Goal: Task Accomplishment & Management: Complete application form

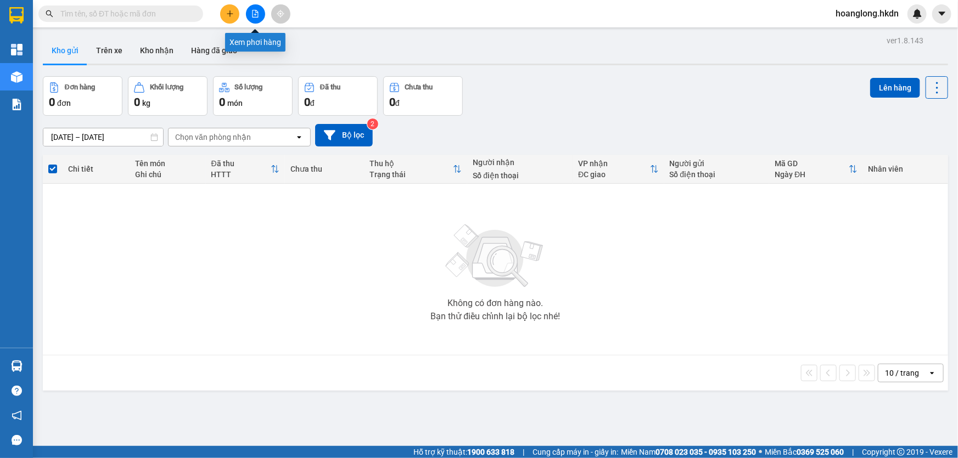
click at [251, 13] on icon "file-add" at bounding box center [255, 14] width 8 height 8
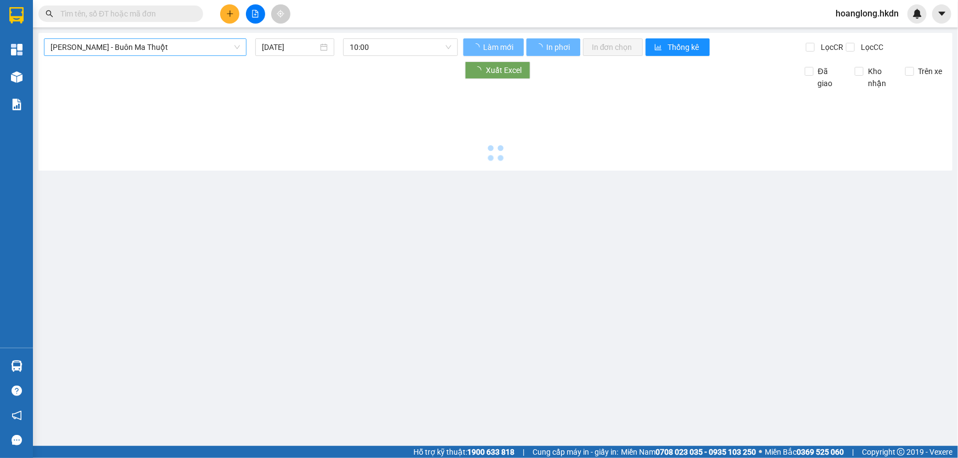
click at [169, 50] on span "[PERSON_NAME] - Buôn Ma Thuột" at bounding box center [145, 47] width 189 height 16
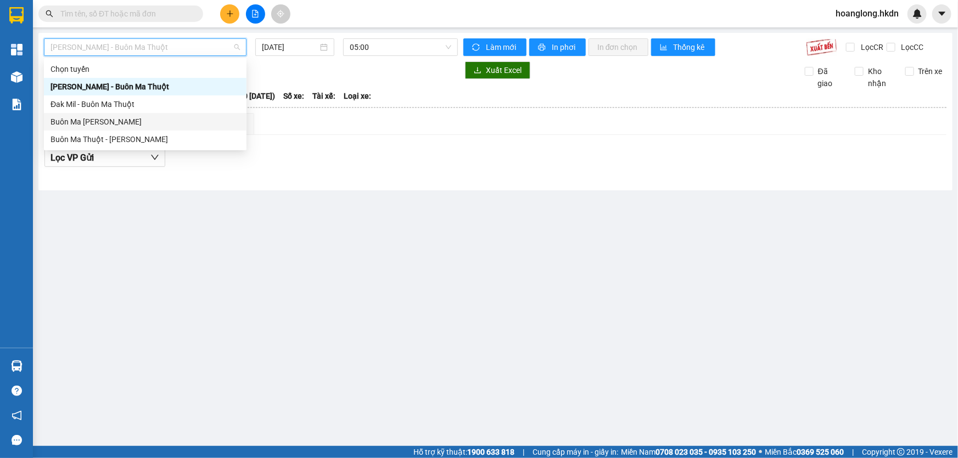
click at [154, 123] on div "Buôn Ma [PERSON_NAME]" at bounding box center [145, 122] width 189 height 12
type input "[DATE]"
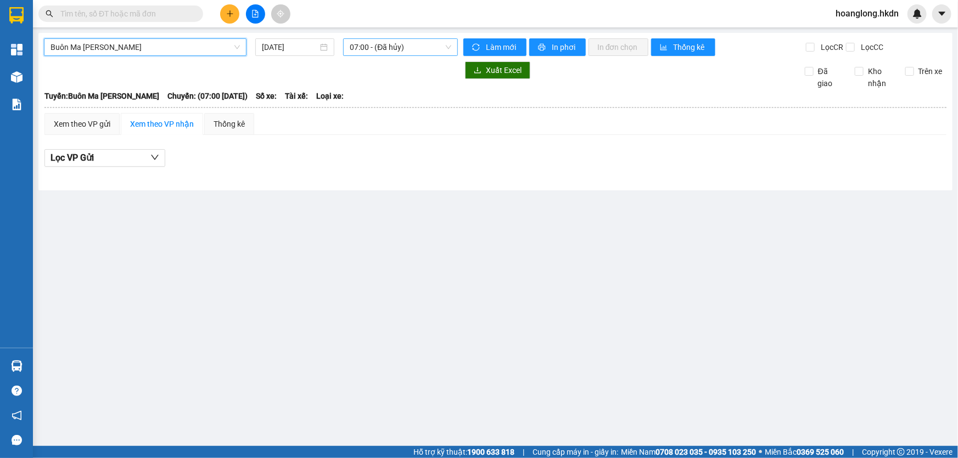
click at [385, 44] on span "07:00 - (Đã hủy)" at bounding box center [401, 47] width 102 height 16
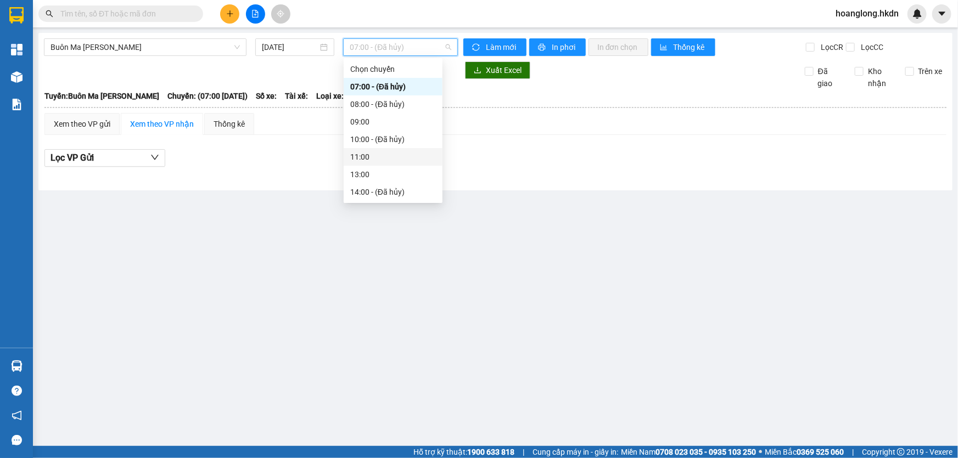
click at [370, 160] on div "11:00" at bounding box center [393, 157] width 86 height 12
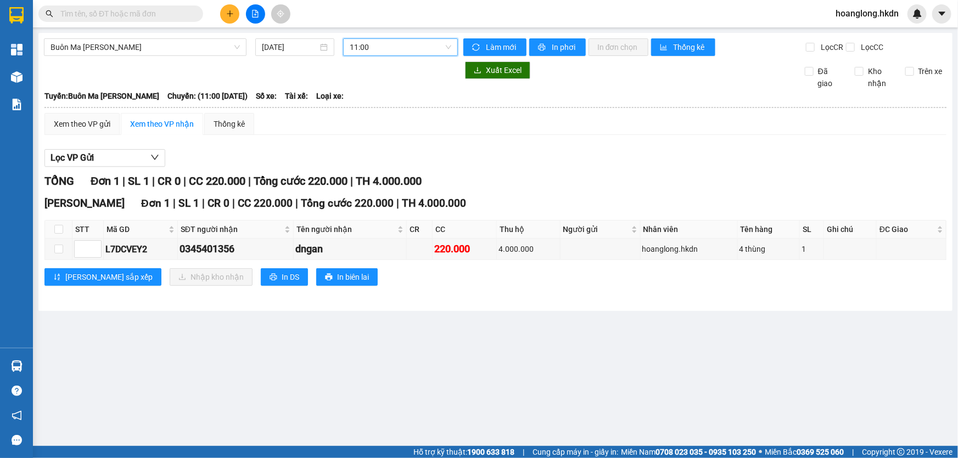
click at [226, 11] on icon "plus" at bounding box center [230, 14] width 8 height 8
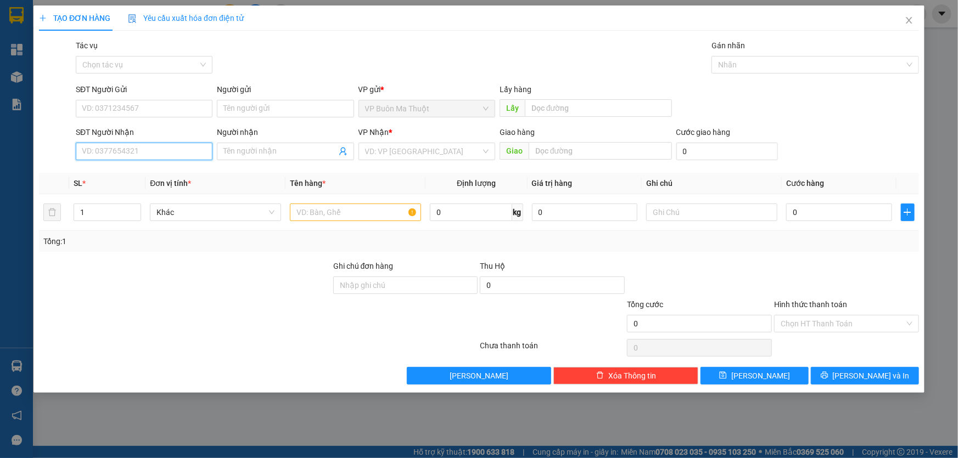
click at [189, 152] on input "SĐT Người Nhận" at bounding box center [144, 152] width 137 height 18
type input "0943344243"
click at [392, 152] on input "search" at bounding box center [423, 151] width 116 height 16
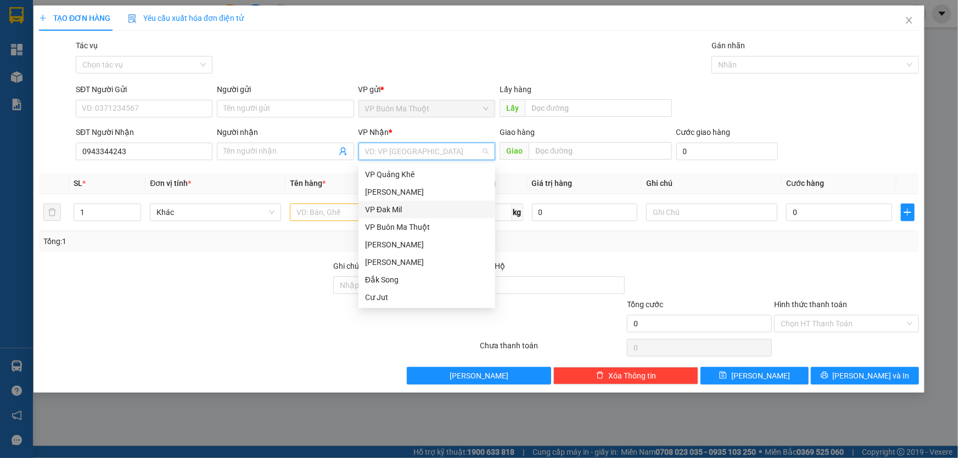
click at [394, 206] on div "VP Đak Mil" at bounding box center [427, 210] width 124 height 12
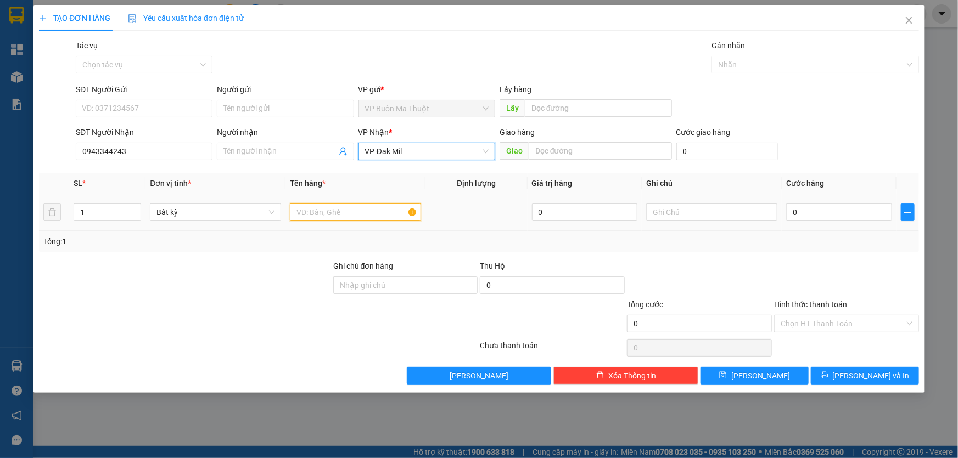
click at [353, 207] on input "text" at bounding box center [355, 213] width 131 height 18
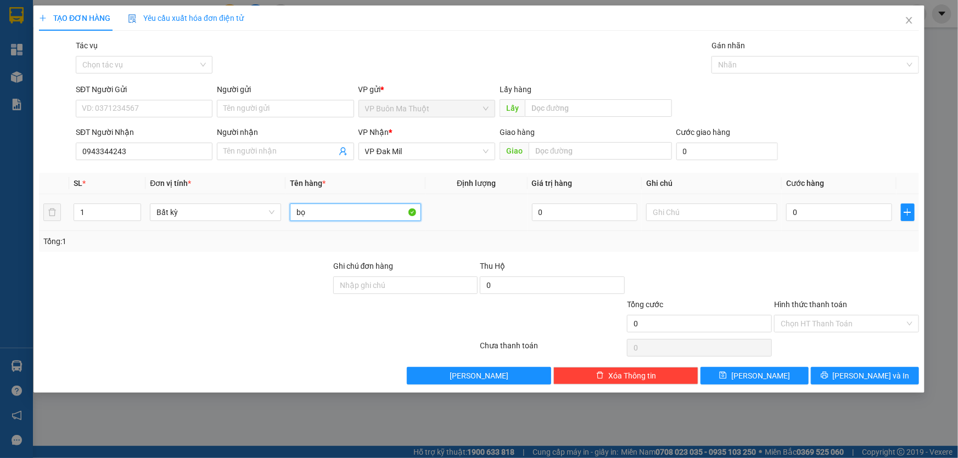
type input "b"
type input "cuộn crgtn"
click at [825, 214] on input "0" at bounding box center [839, 213] width 106 height 18
type input "5"
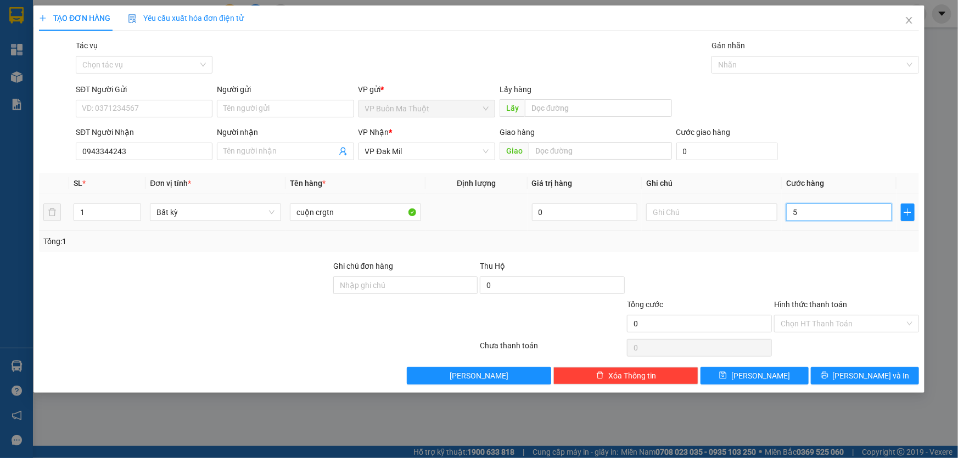
type input "5"
type input "50"
type input "500"
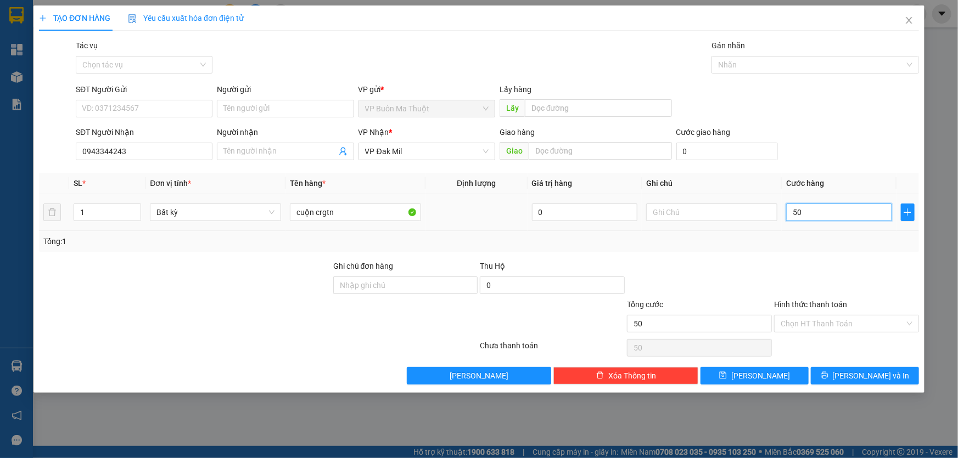
type input "500"
type input "5.000"
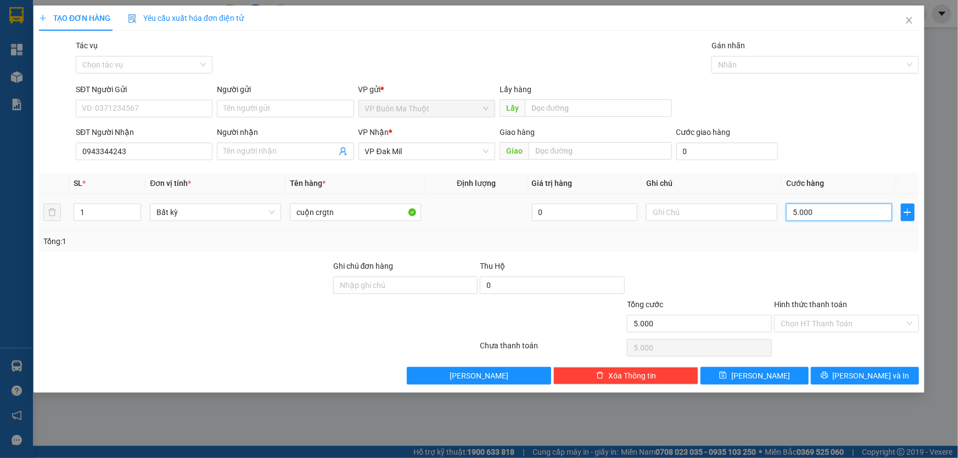
type input "50.000"
click at [847, 327] on input "Hình thức thanh toán" at bounding box center [843, 324] width 124 height 16
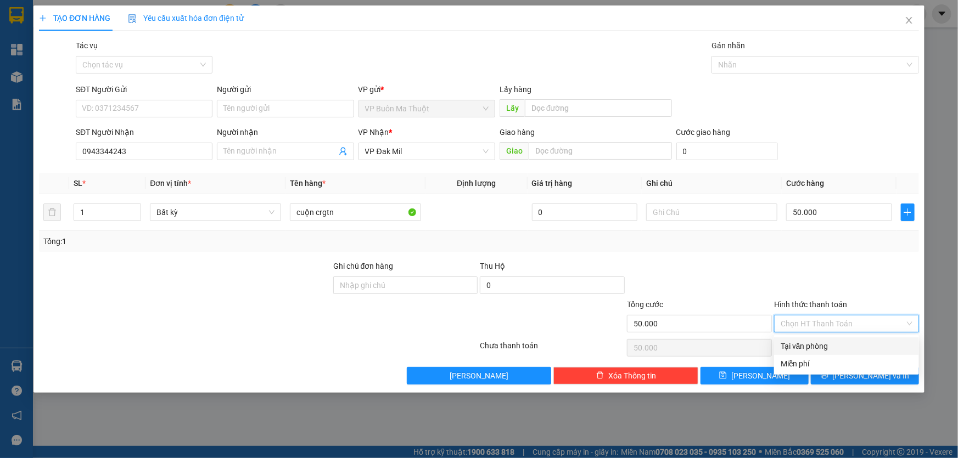
click at [821, 344] on div "Tại văn phòng" at bounding box center [847, 346] width 132 height 12
type input "0"
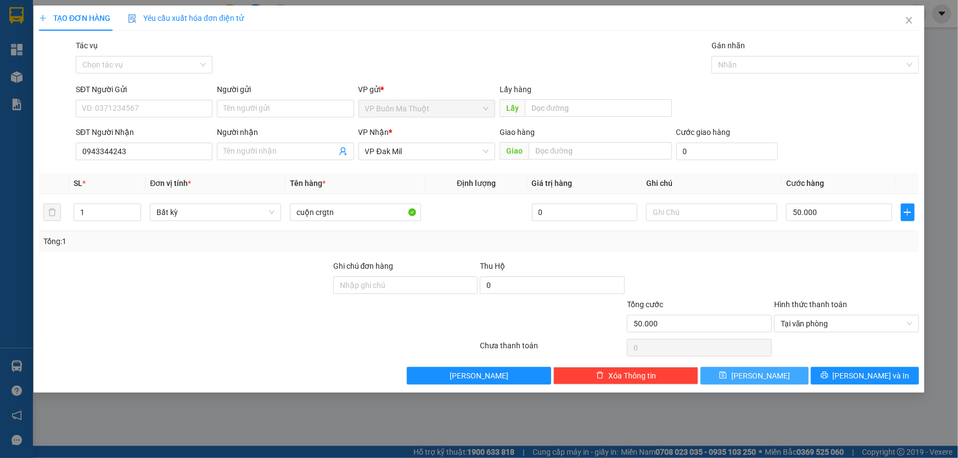
click at [791, 368] on button "[PERSON_NAME]" at bounding box center [754, 376] width 108 height 18
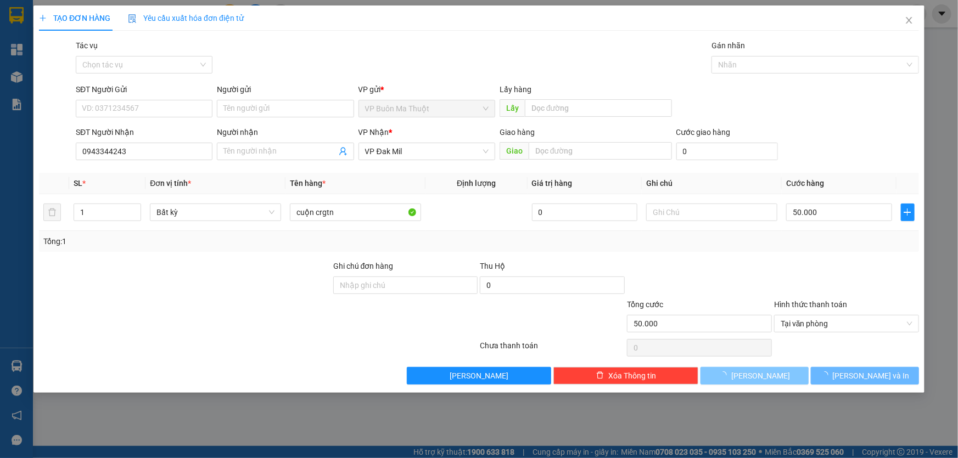
type input "0"
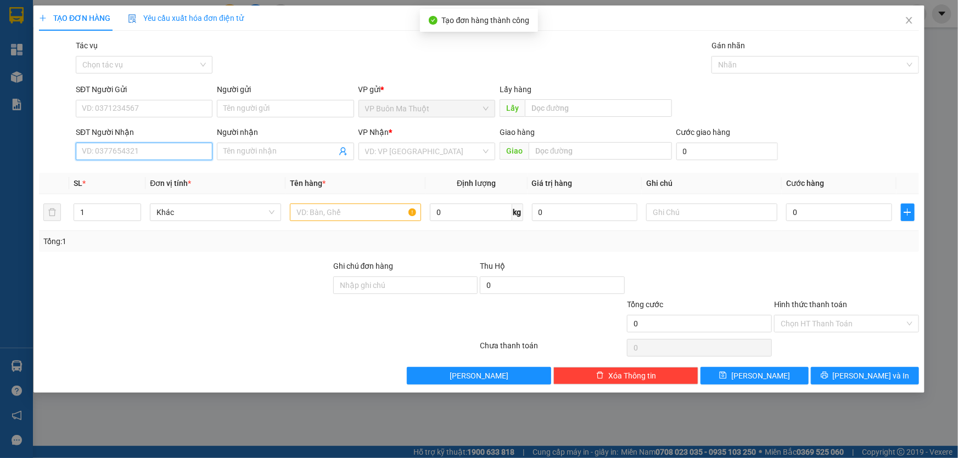
click at [137, 153] on input "SĐT Người Nhận" at bounding box center [144, 152] width 137 height 18
type input "0905184404"
click at [403, 148] on input "search" at bounding box center [423, 151] width 116 height 16
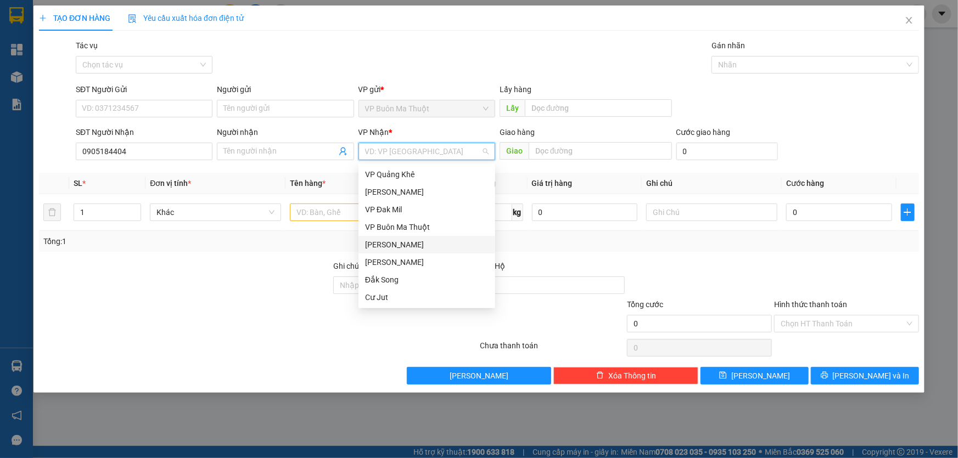
click at [400, 244] on div "[PERSON_NAME]" at bounding box center [427, 245] width 124 height 12
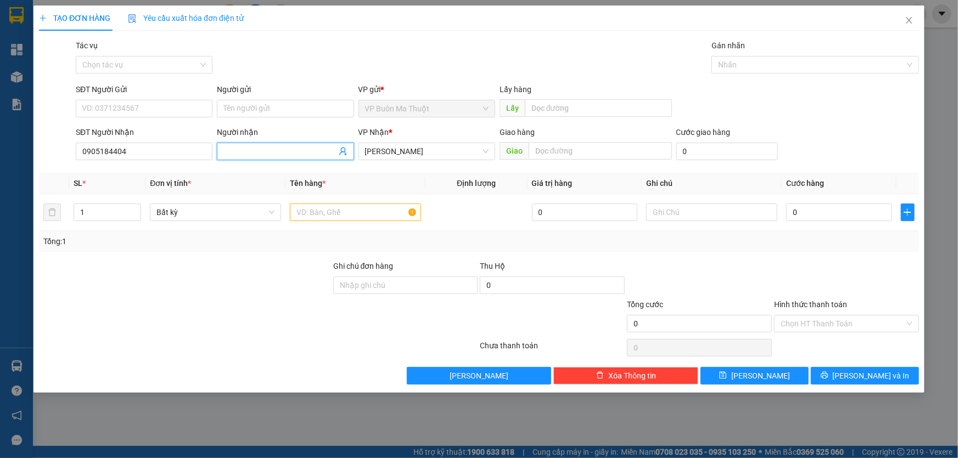
click at [248, 157] on input "Người nhận" at bounding box center [279, 151] width 113 height 12
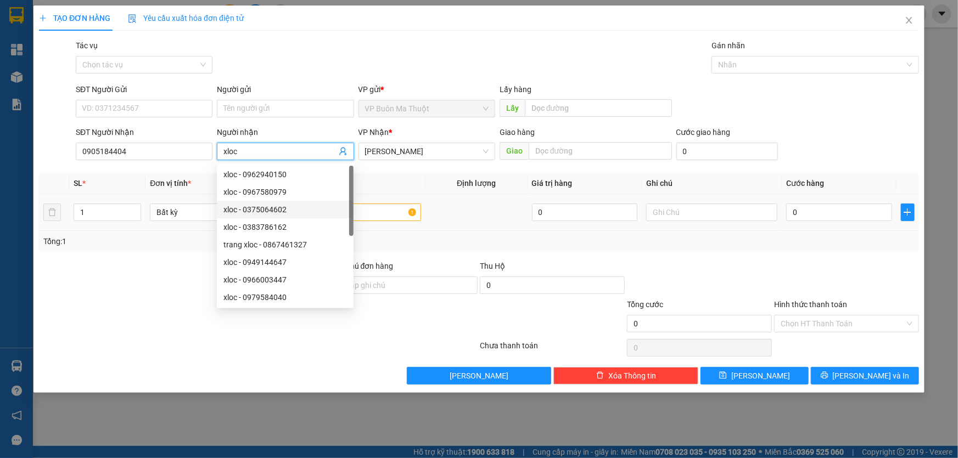
type input "xloc"
click at [373, 217] on input "text" at bounding box center [355, 213] width 131 height 18
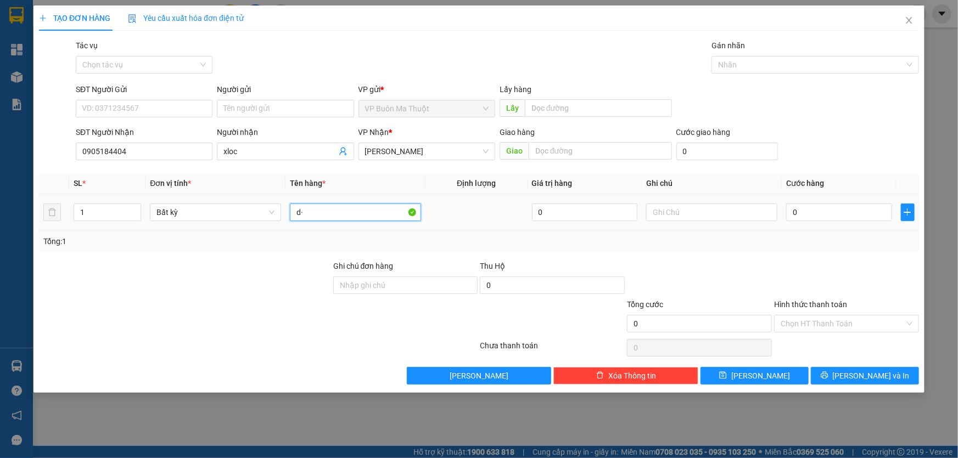
type input "d"
type input "đthoai"
click at [807, 219] on input "0" at bounding box center [839, 213] width 106 height 18
type input "5"
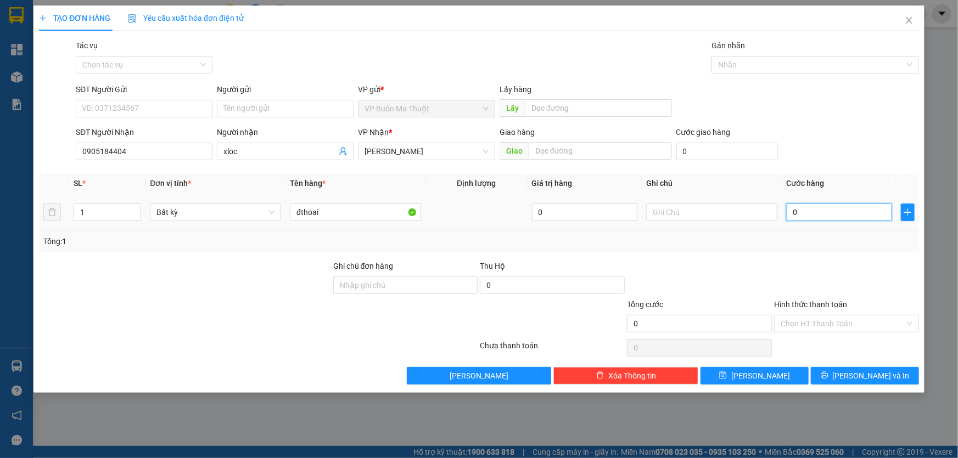
type input "5"
type input "50"
type input "500"
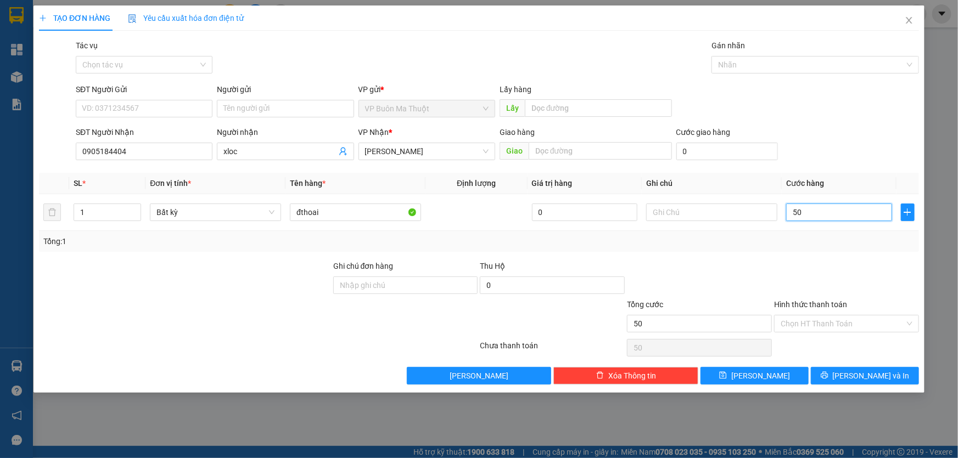
type input "500"
type input "5.000"
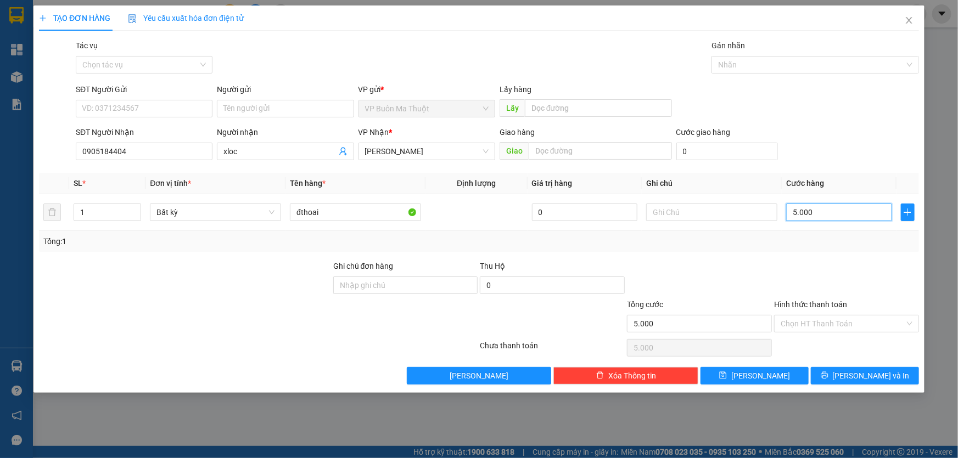
type input "50.000"
click at [774, 372] on button "[PERSON_NAME]" at bounding box center [754, 376] width 108 height 18
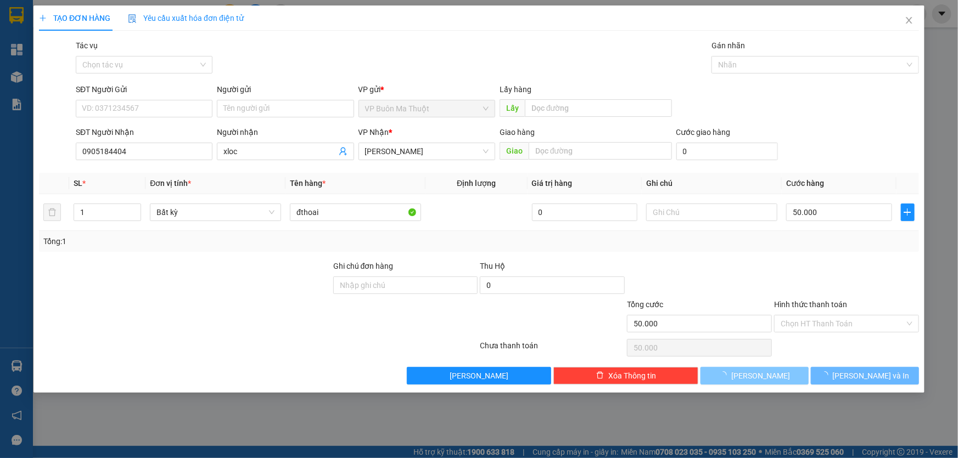
type input "0"
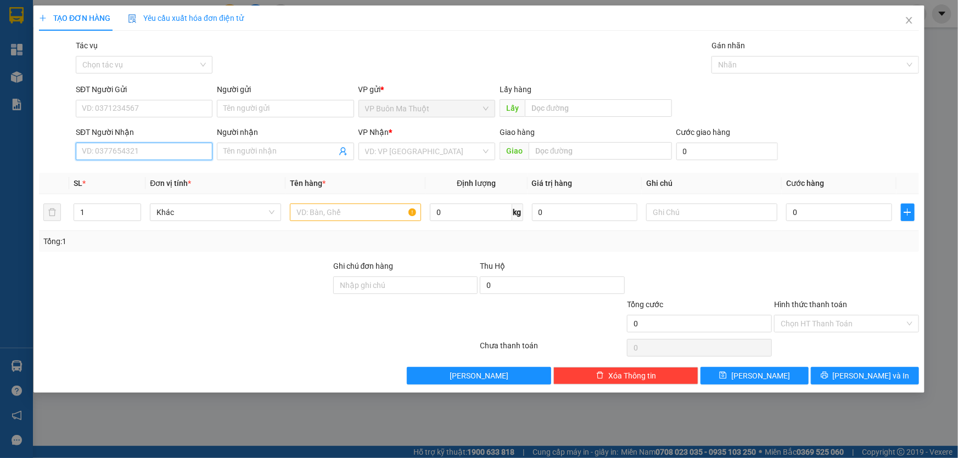
click at [189, 148] on input "SĐT Người Nhận" at bounding box center [144, 152] width 137 height 18
type input "0906622739"
click at [393, 148] on input "search" at bounding box center [423, 151] width 116 height 16
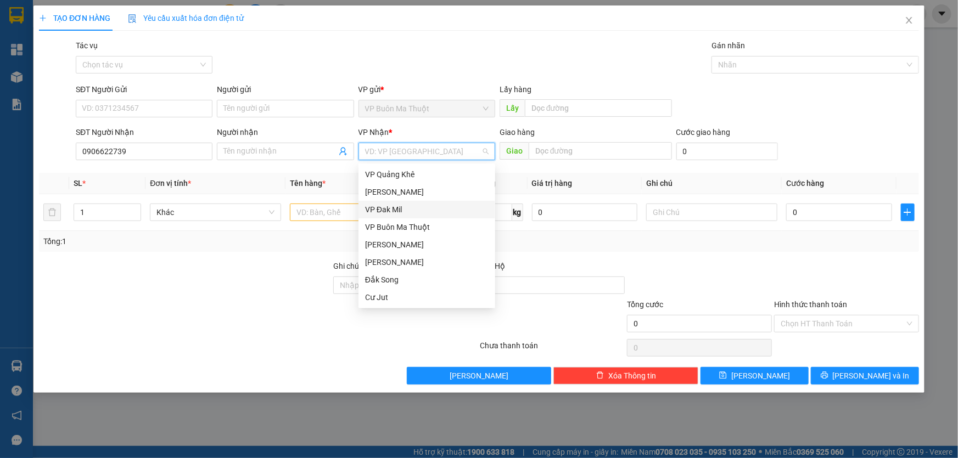
click at [374, 210] on div "VP Đak Mil" at bounding box center [427, 210] width 124 height 12
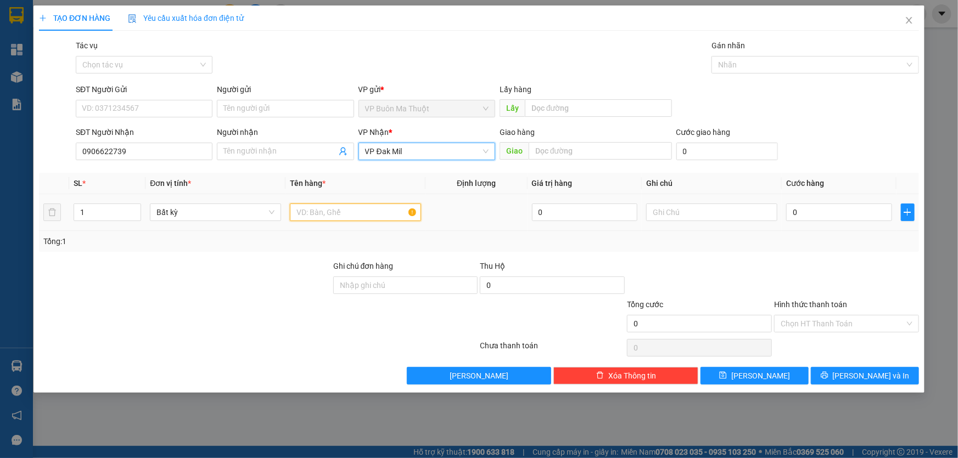
click at [316, 213] on input "text" at bounding box center [355, 213] width 131 height 18
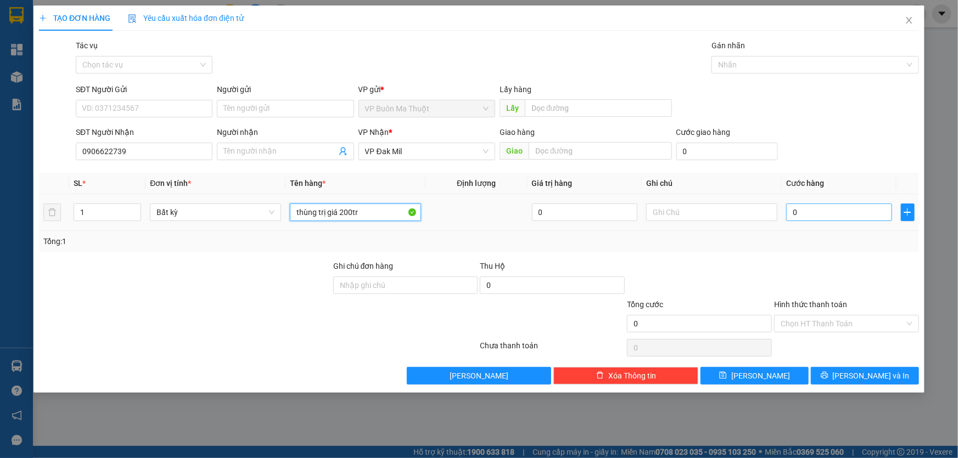
type input "thùng trị giá 200tr"
click at [820, 216] on input "0" at bounding box center [839, 213] width 106 height 18
type input "1"
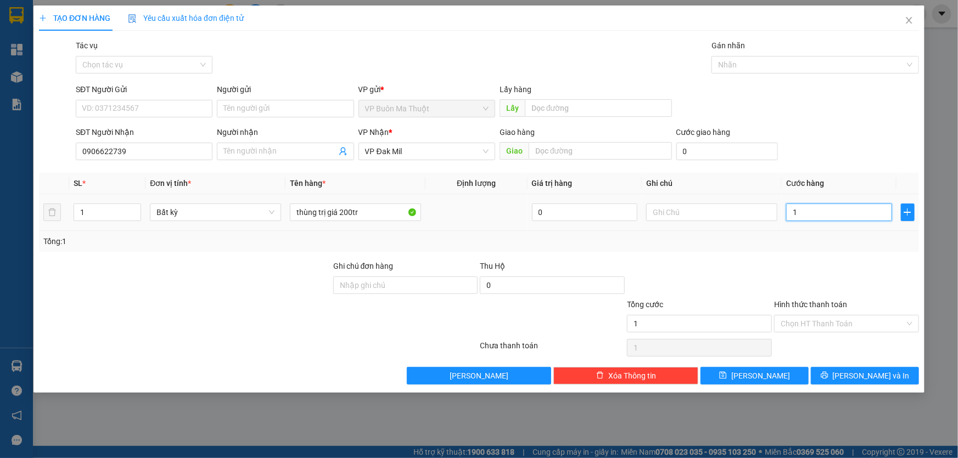
type input "10"
type input "100"
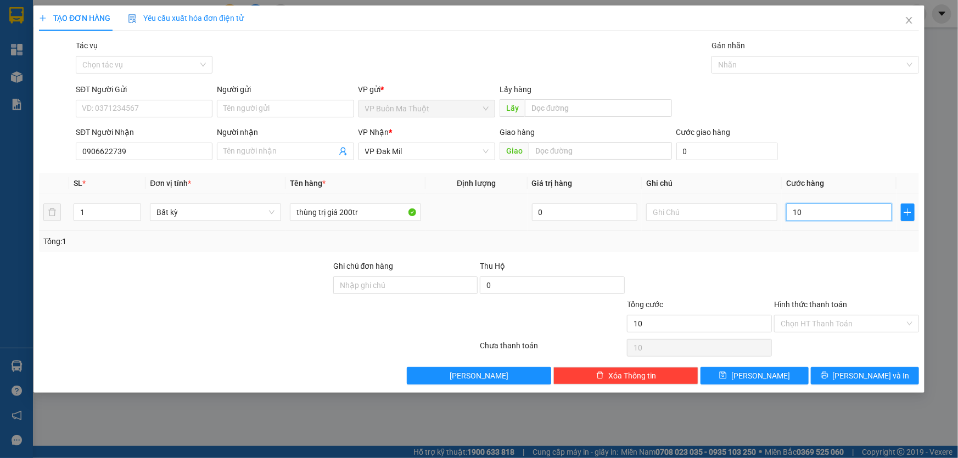
type input "100"
type input "1.000"
type input "10.000"
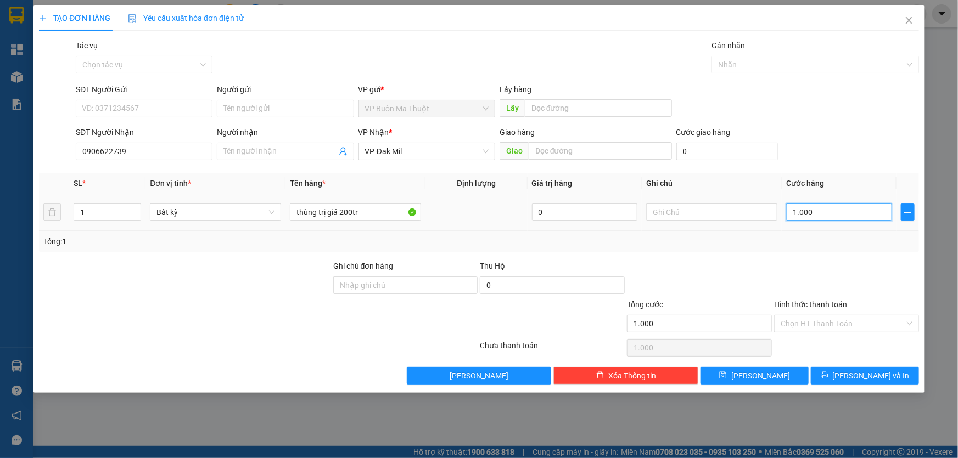
type input "10.000"
type input "100.000"
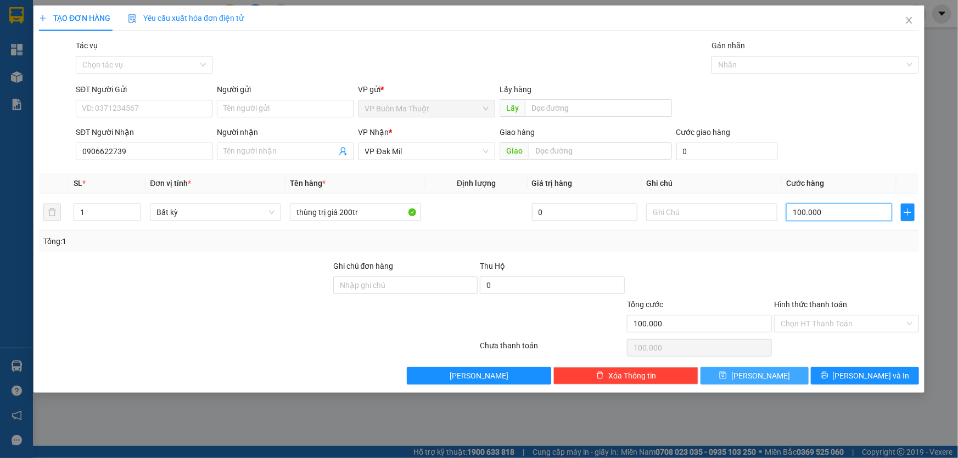
type input "100.000"
click at [760, 373] on span "[PERSON_NAME]" at bounding box center [760, 376] width 59 height 12
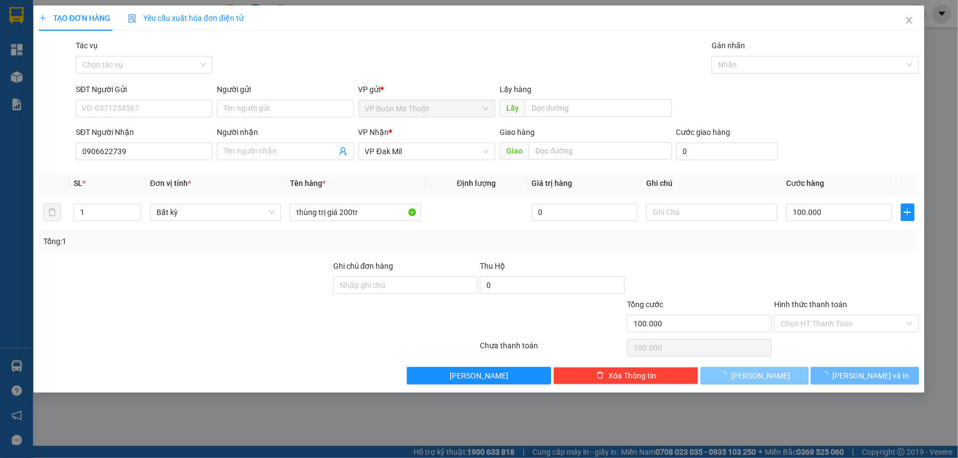
type input "0"
